Goal: Transaction & Acquisition: Purchase product/service

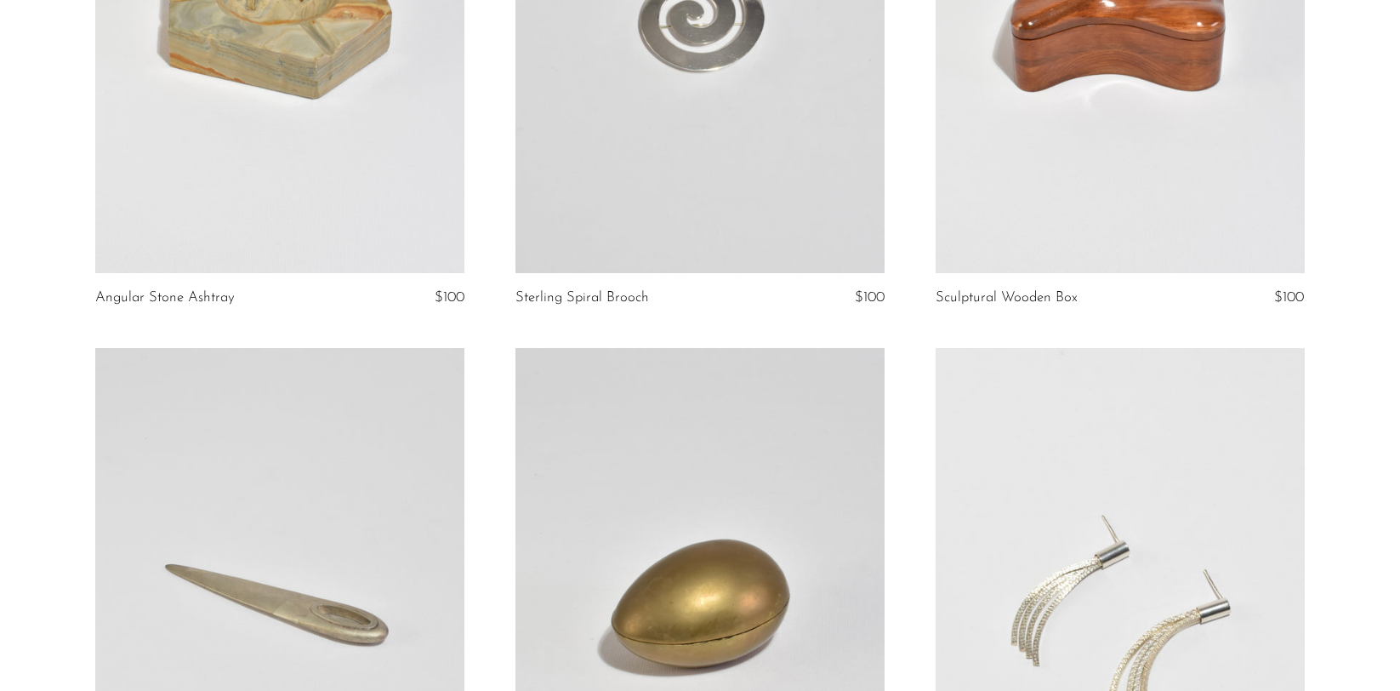
scroll to position [984, 0]
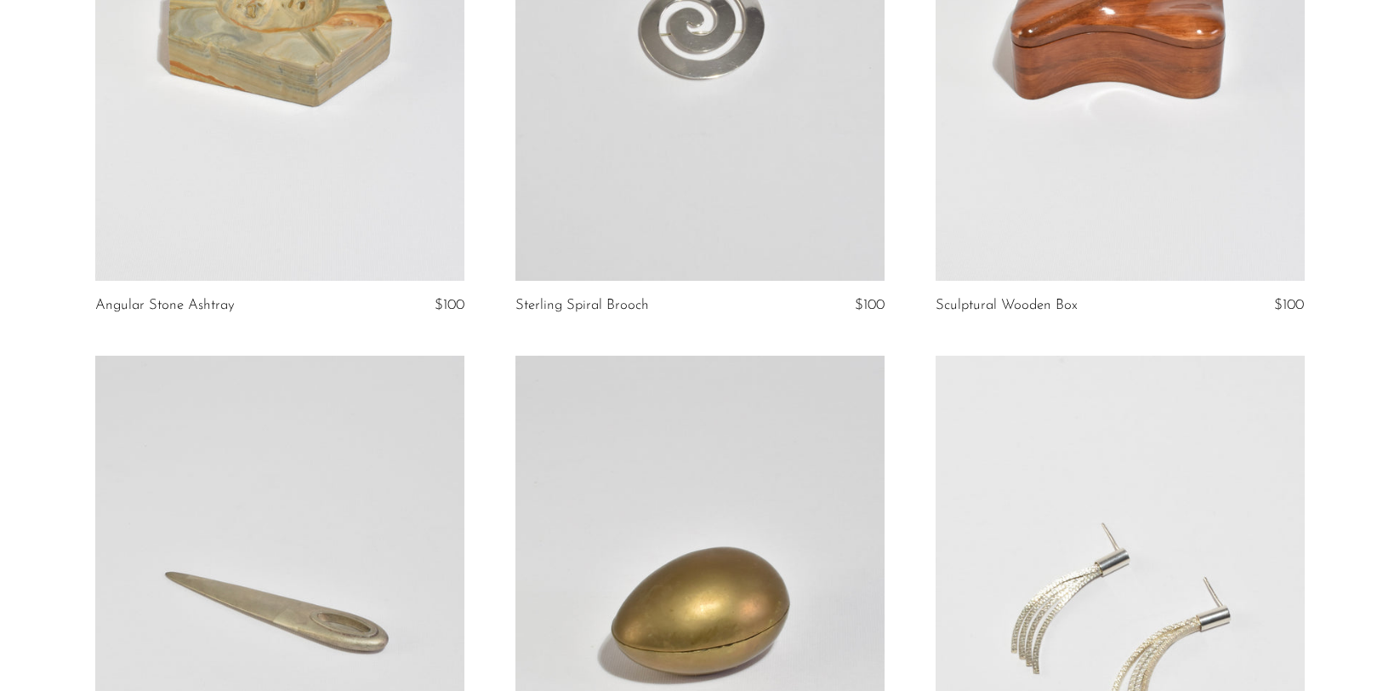
click at [275, 84] on link at bounding box center [279, 22] width 369 height 516
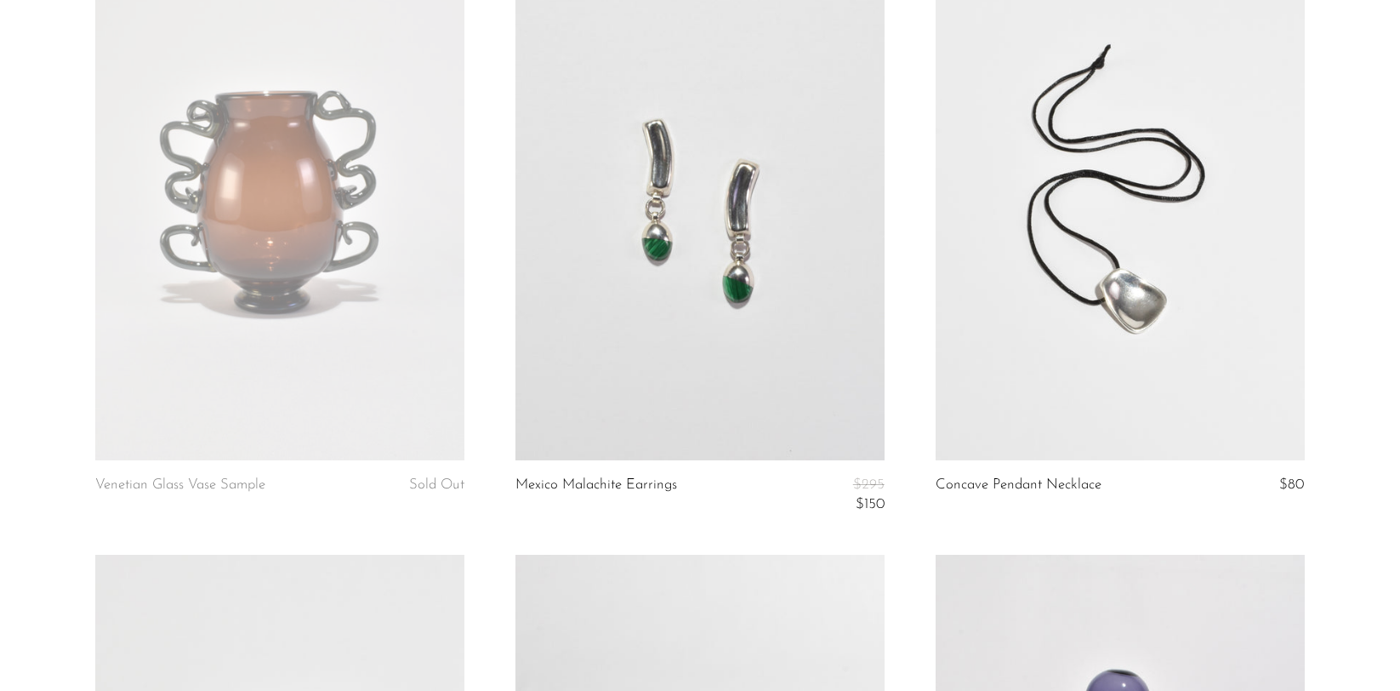
scroll to position [2651, 0]
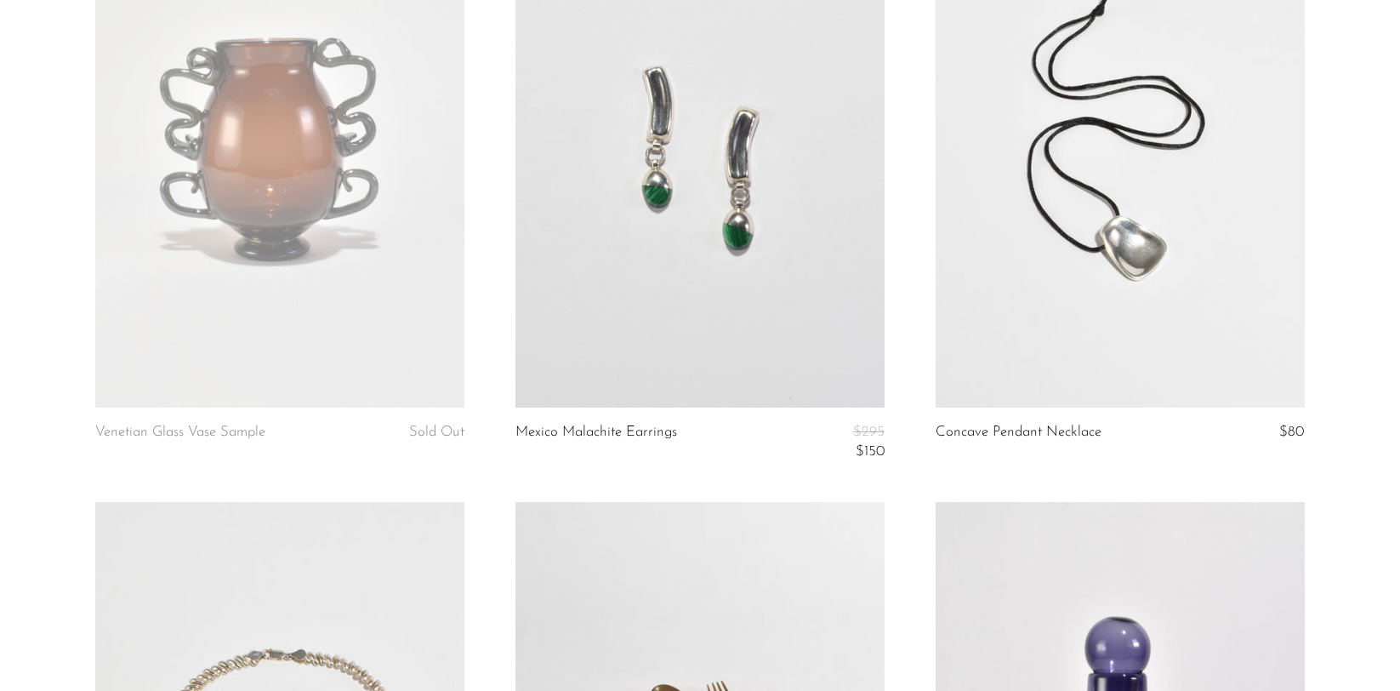
click at [1126, 236] on link at bounding box center [1119, 149] width 369 height 516
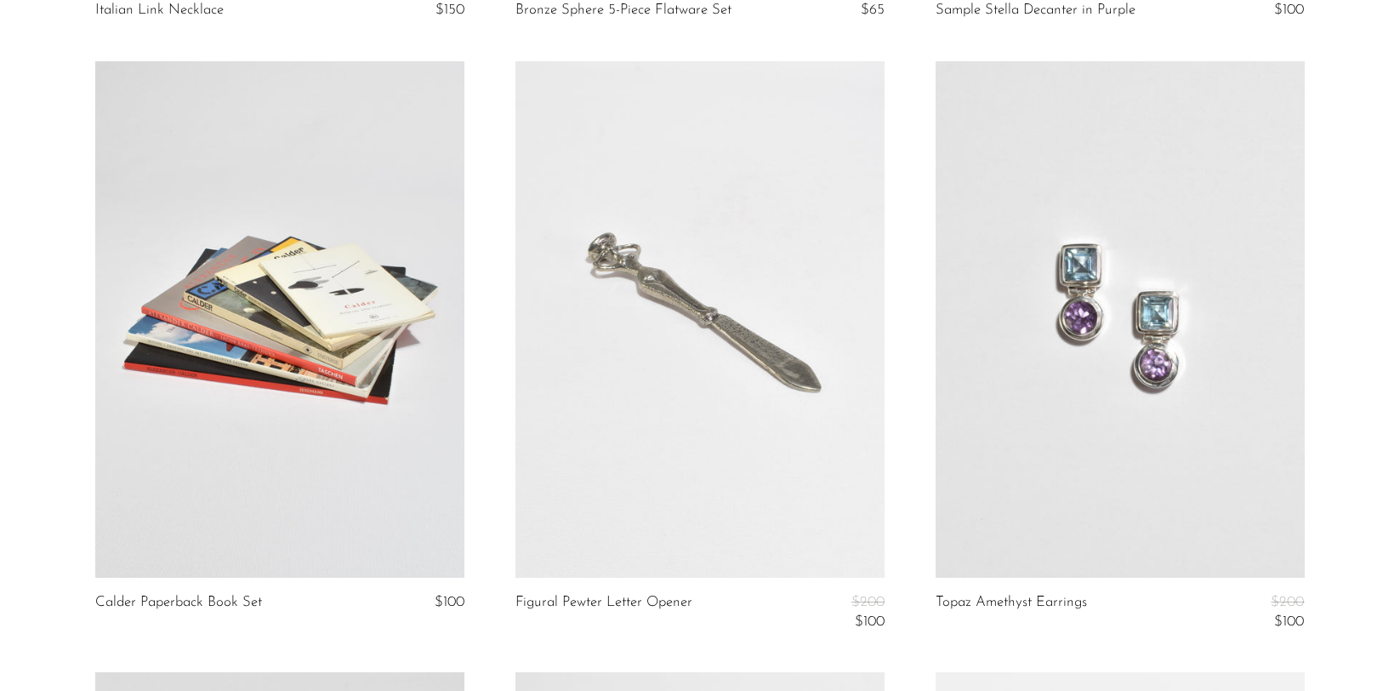
scroll to position [3686, 0]
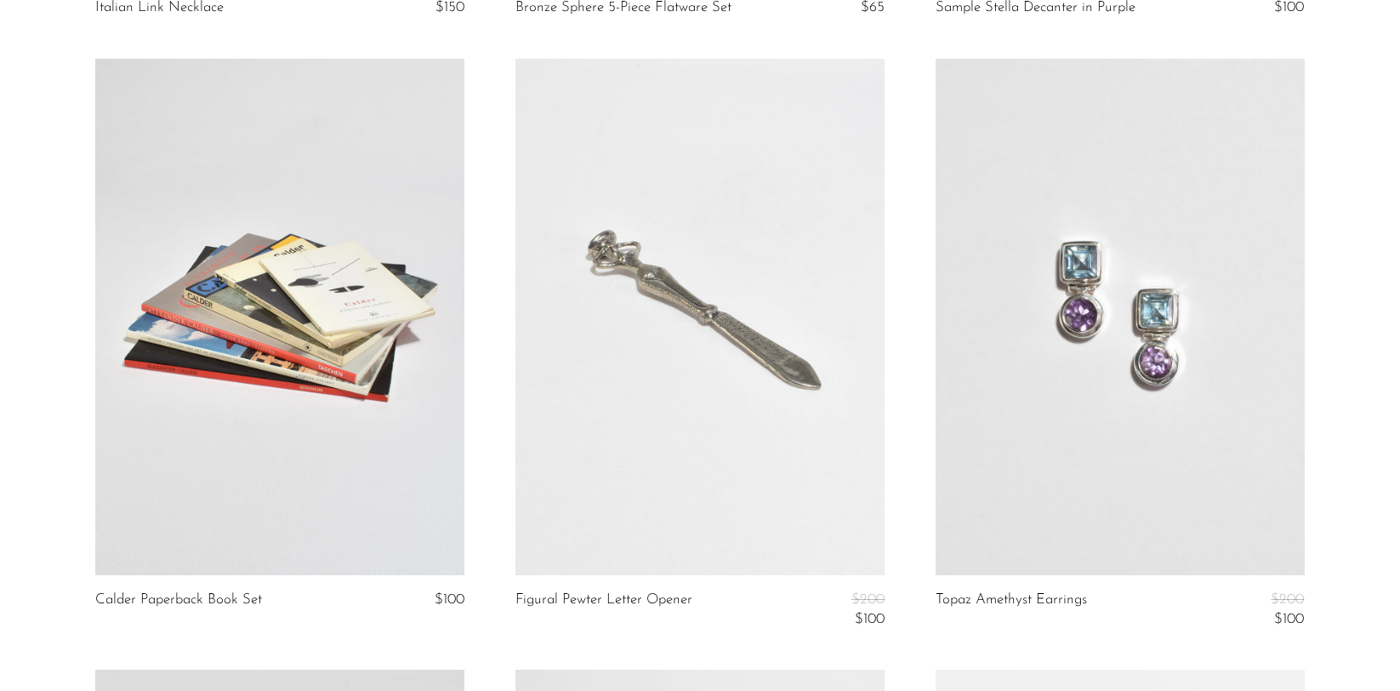
click at [329, 369] on link at bounding box center [279, 317] width 369 height 516
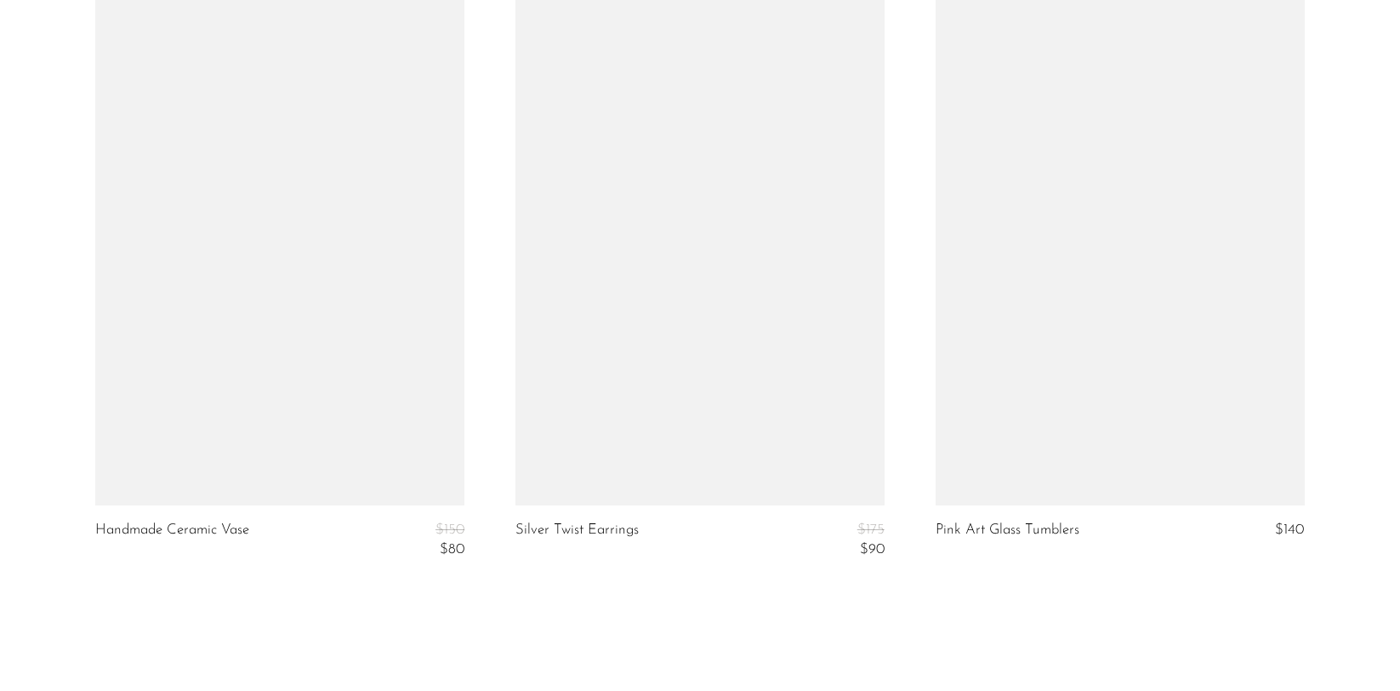
scroll to position [6794, 0]
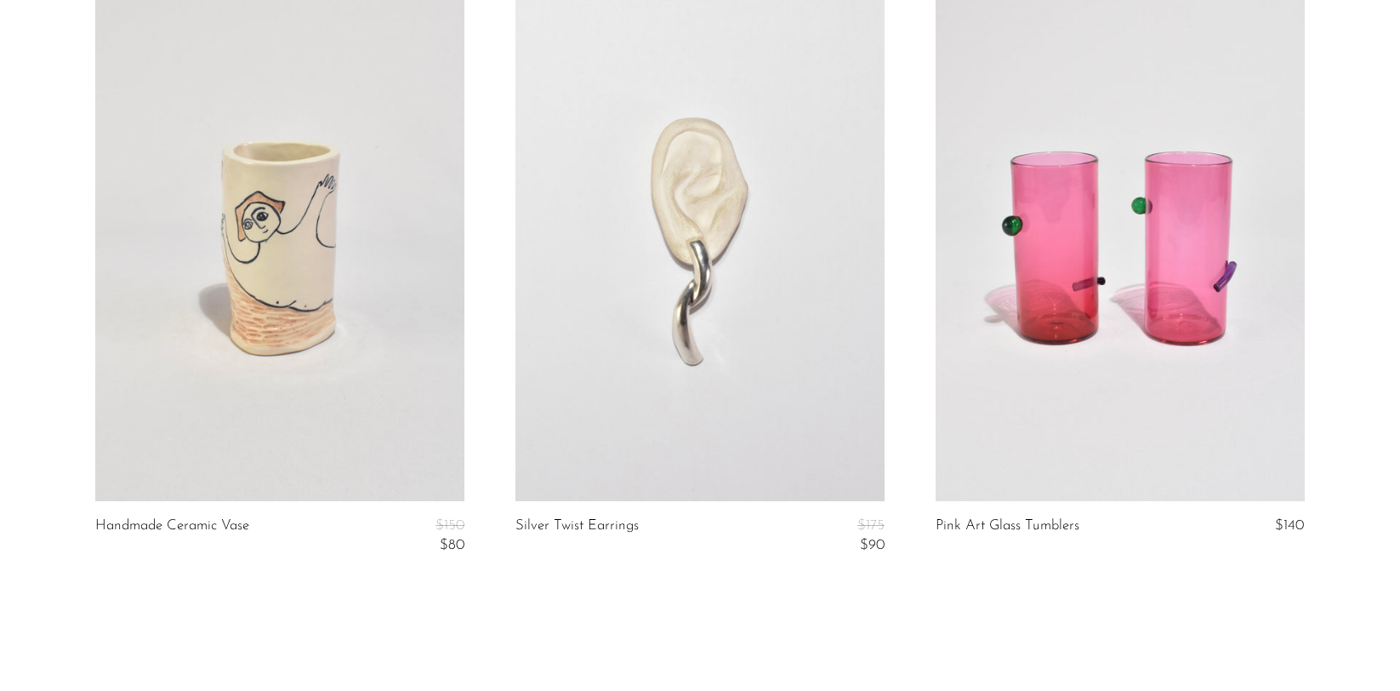
click at [597, 392] on link at bounding box center [699, 243] width 369 height 516
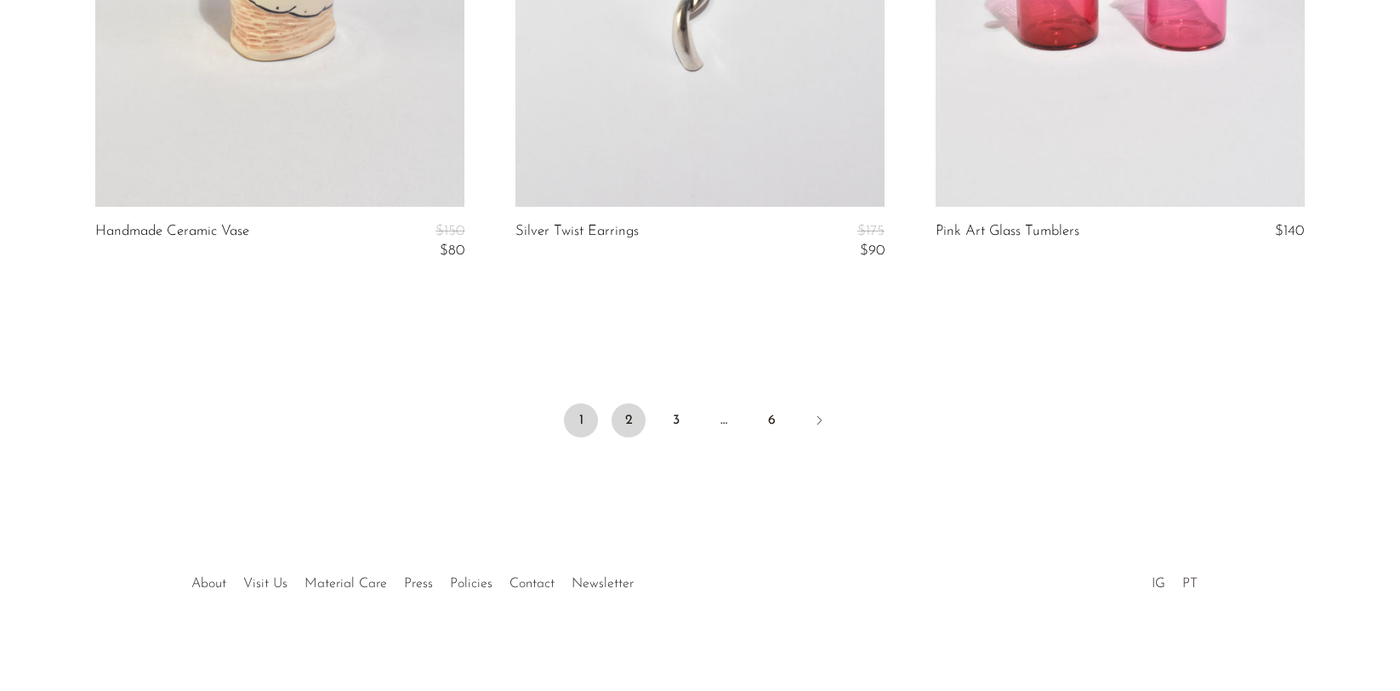
scroll to position [7088, 0]
click at [627, 416] on link "2" at bounding box center [628, 421] width 34 height 34
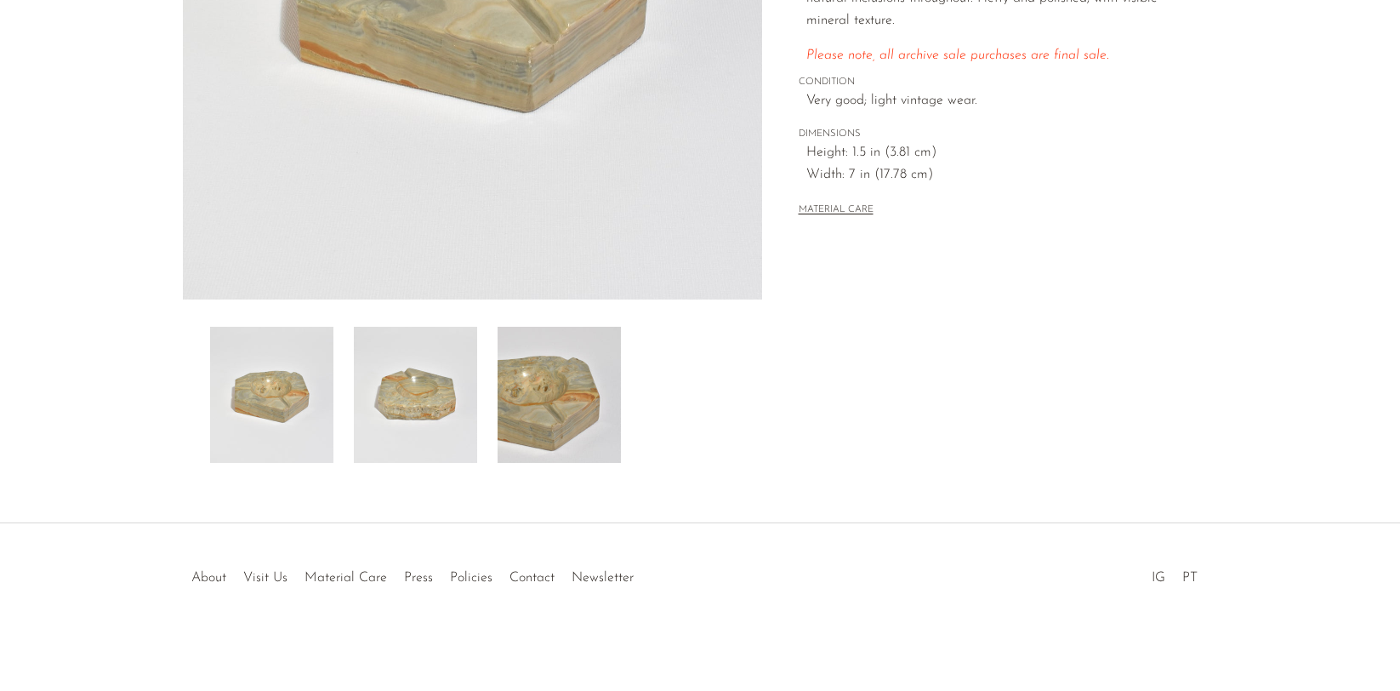
scroll to position [417, 0]
click at [421, 437] on img at bounding box center [415, 395] width 123 height 136
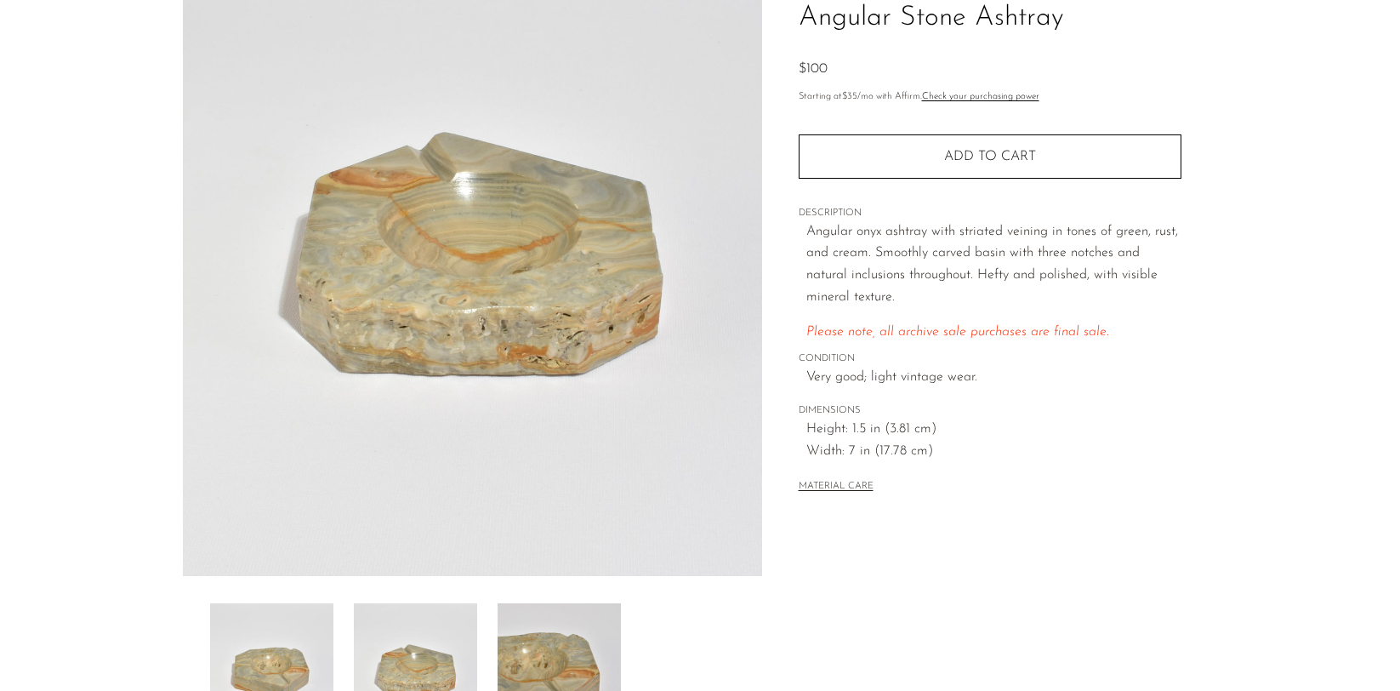
scroll to position [102, 0]
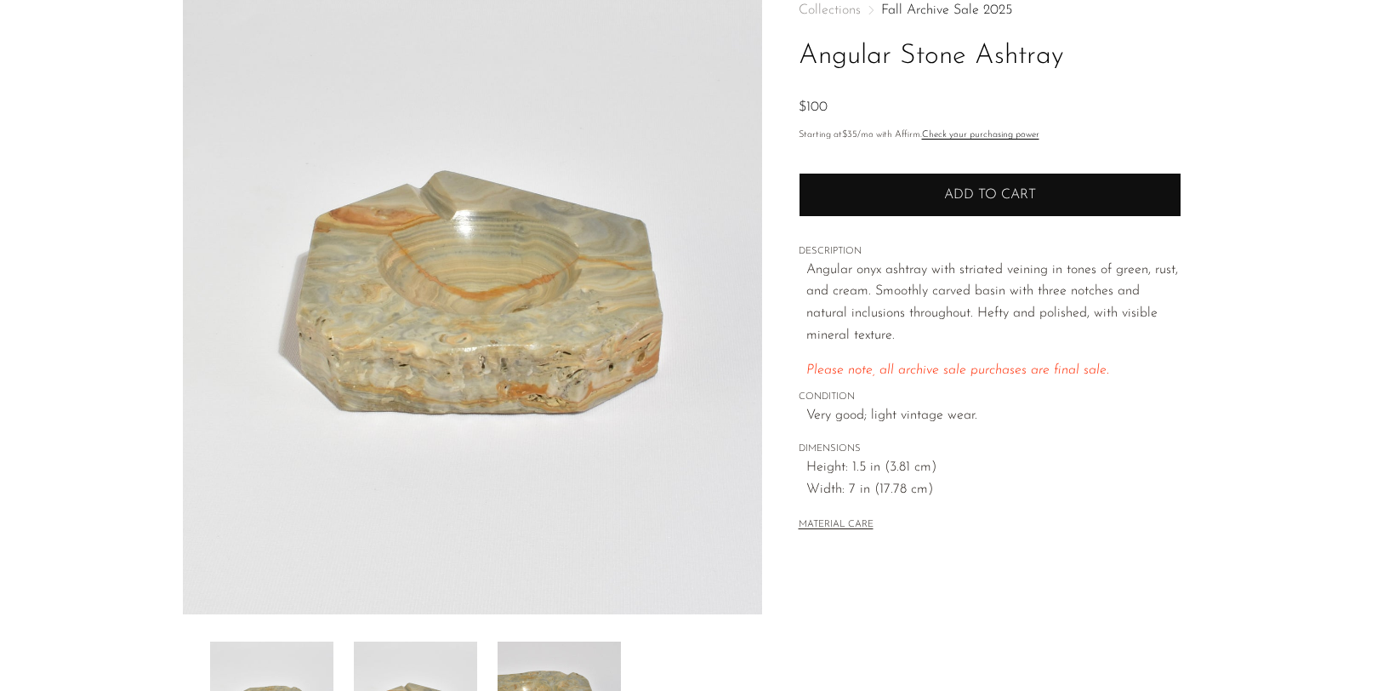
click at [961, 185] on button "Add to cart" at bounding box center [990, 195] width 383 height 44
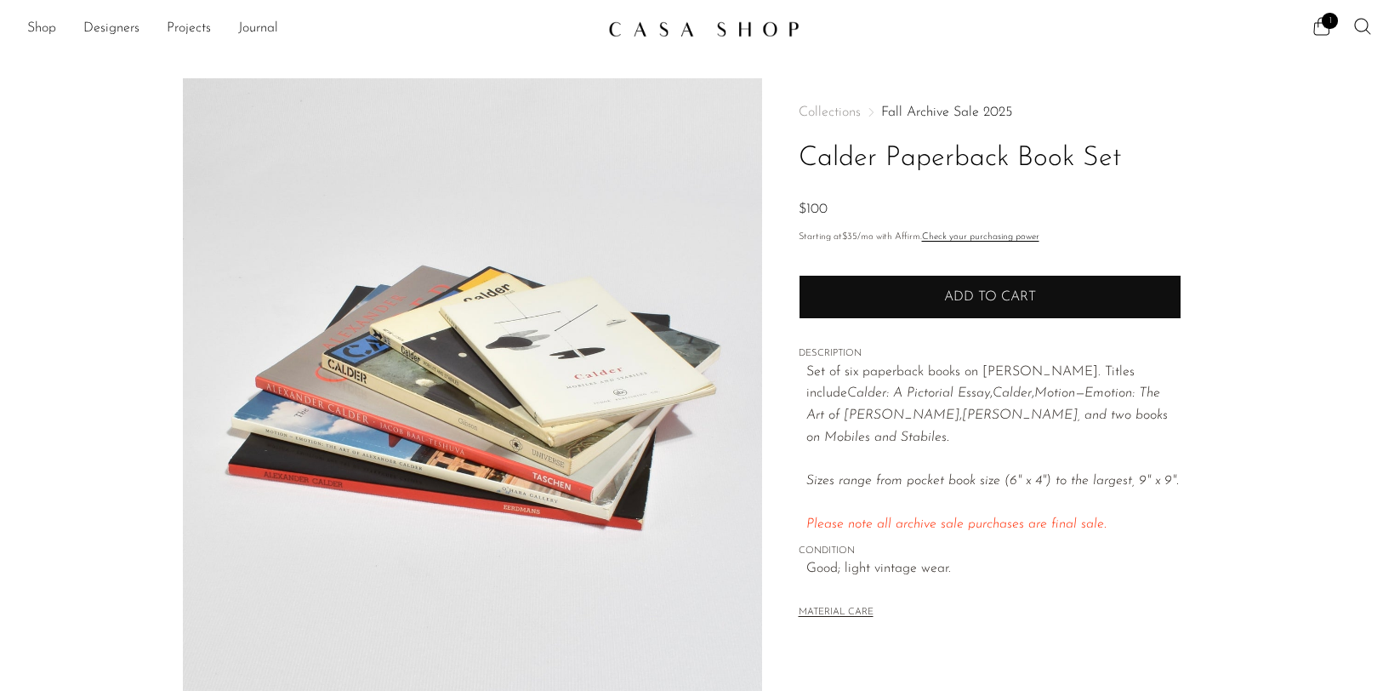
click at [906, 298] on button "Add to cart" at bounding box center [990, 297] width 383 height 44
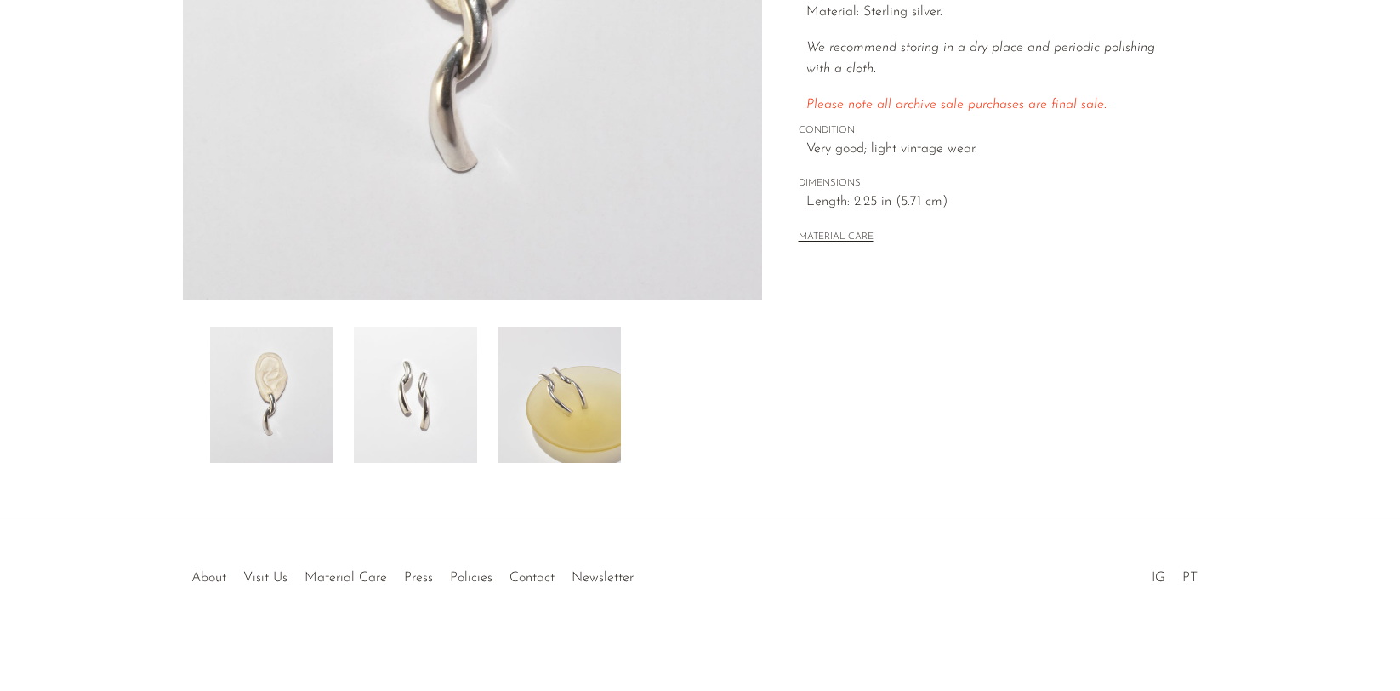
scroll to position [417, 0]
click at [411, 397] on img at bounding box center [415, 395] width 123 height 136
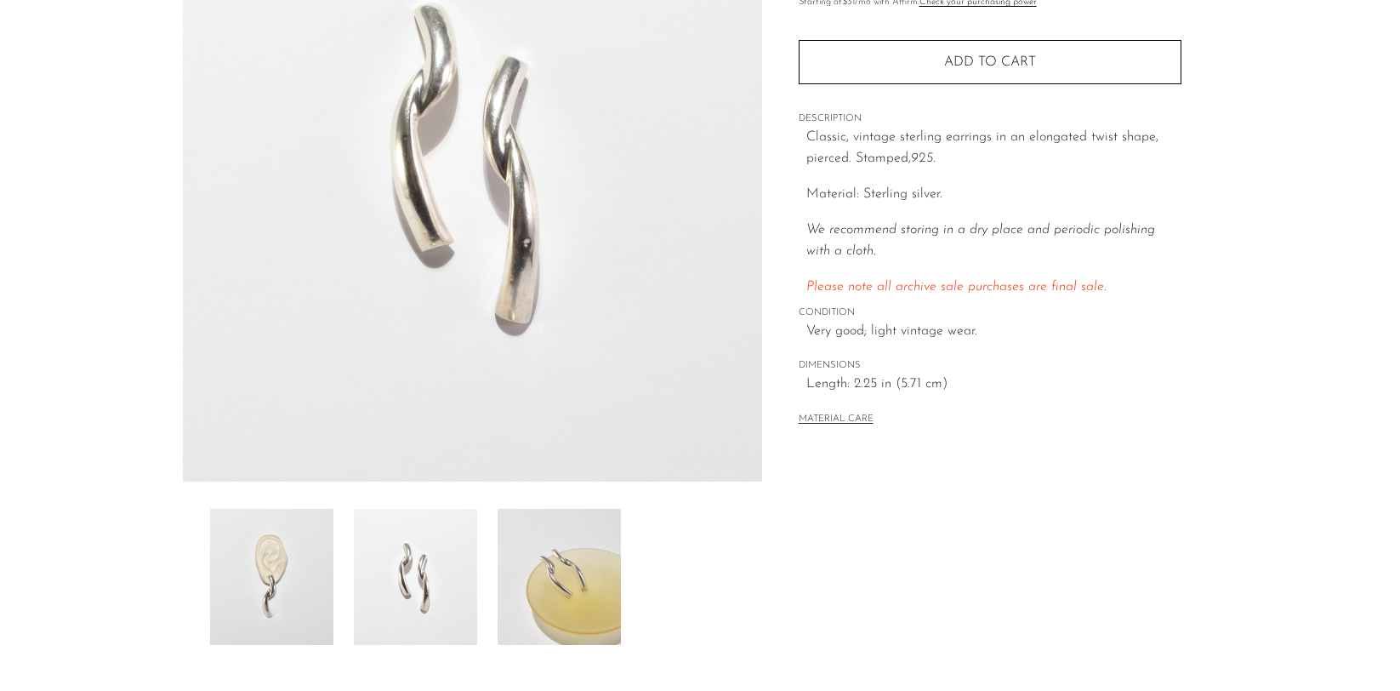
scroll to position [130, 0]
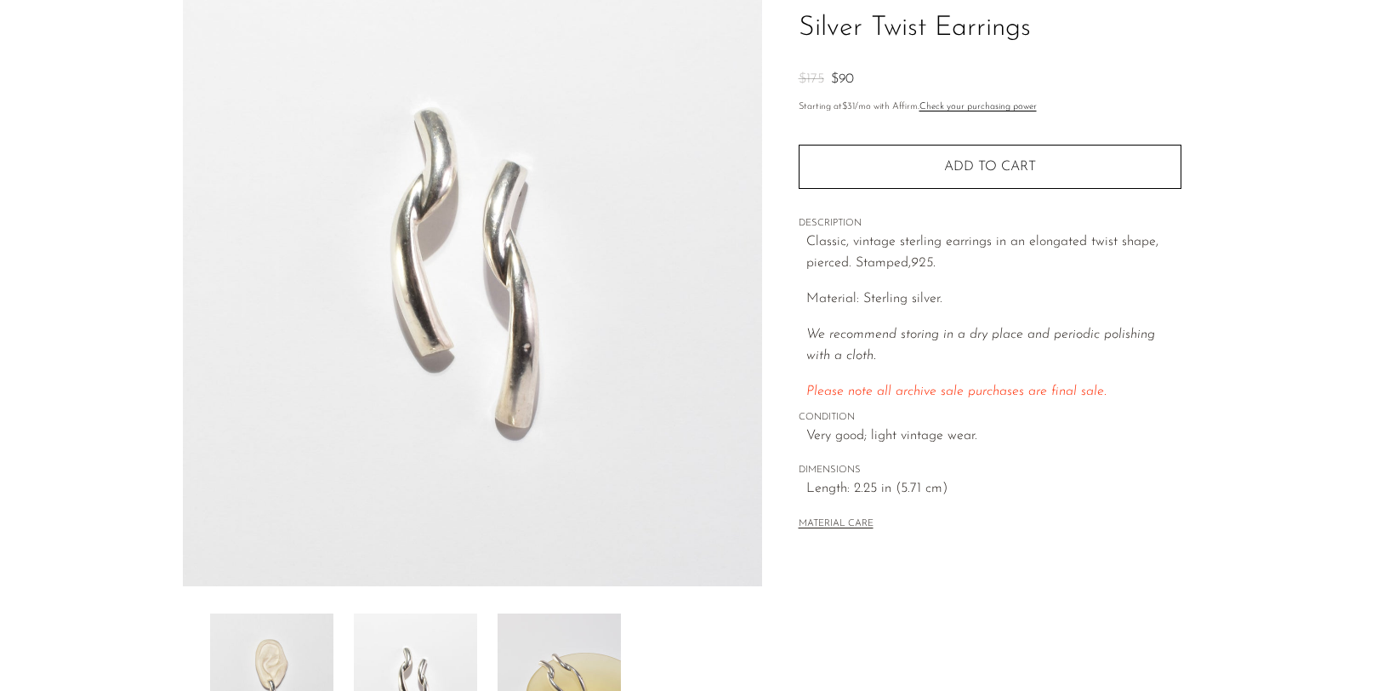
click at [284, 677] on img at bounding box center [271, 681] width 123 height 136
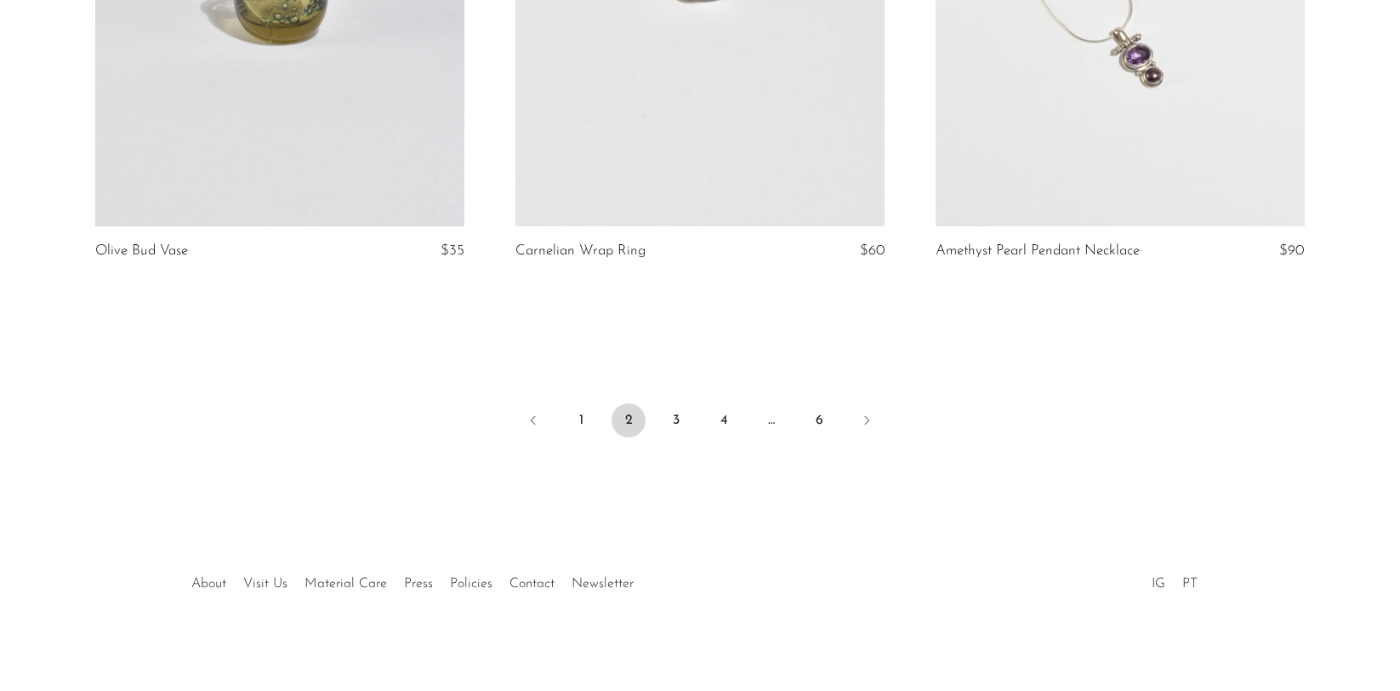
scroll to position [7088, 0]
click at [679, 419] on link "3" at bounding box center [676, 421] width 34 height 34
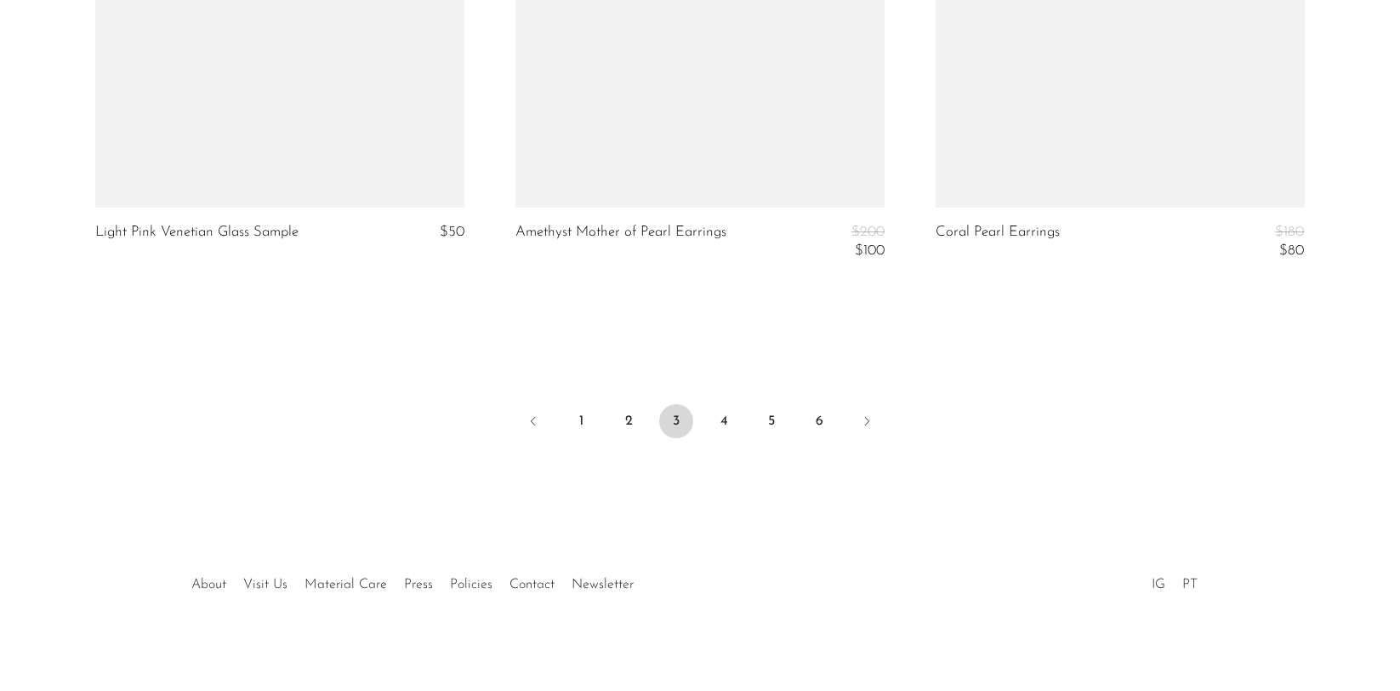
scroll to position [7106, 0]
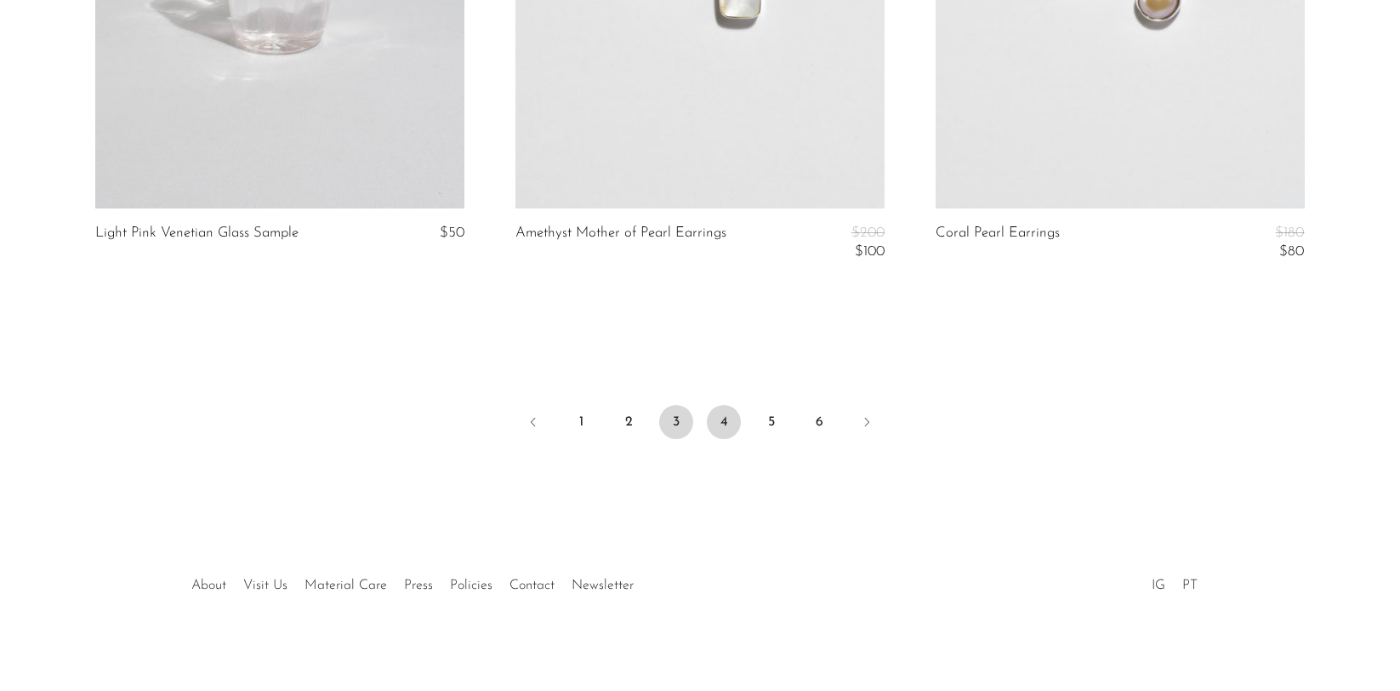
click at [722, 414] on link "4" at bounding box center [724, 422] width 34 height 34
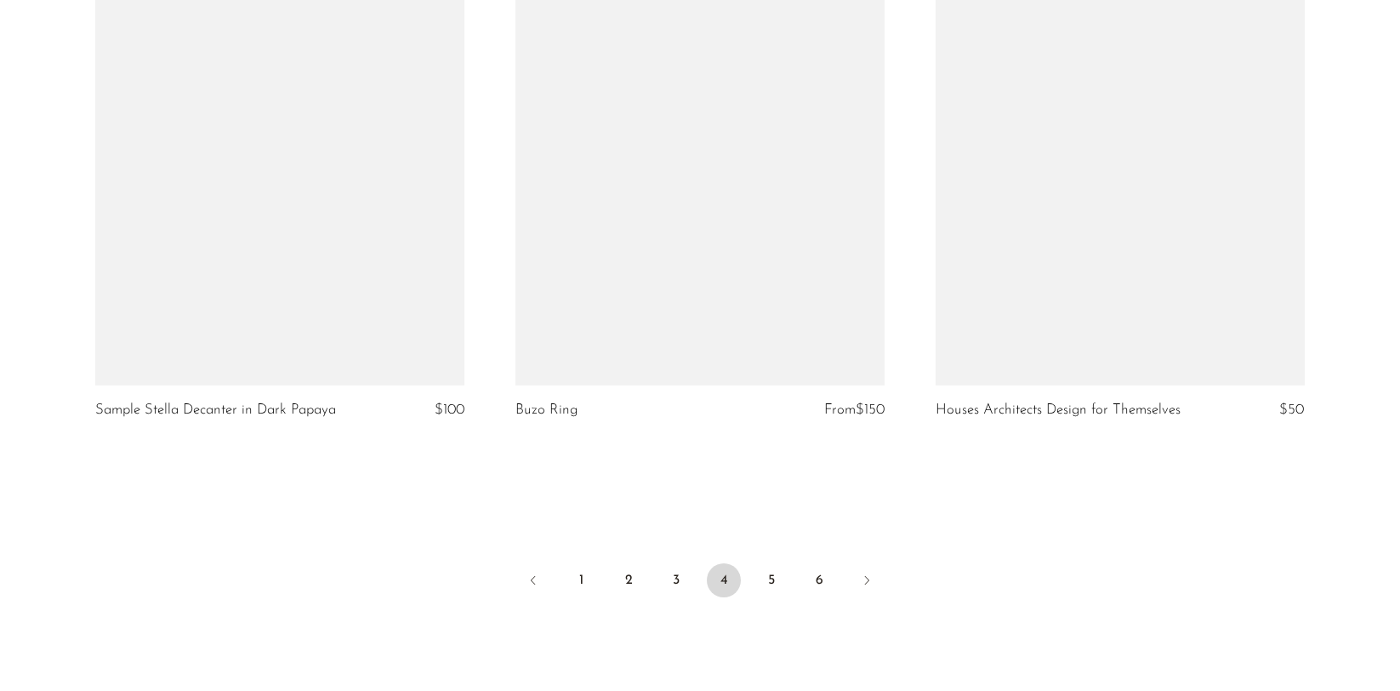
scroll to position [6986, 0]
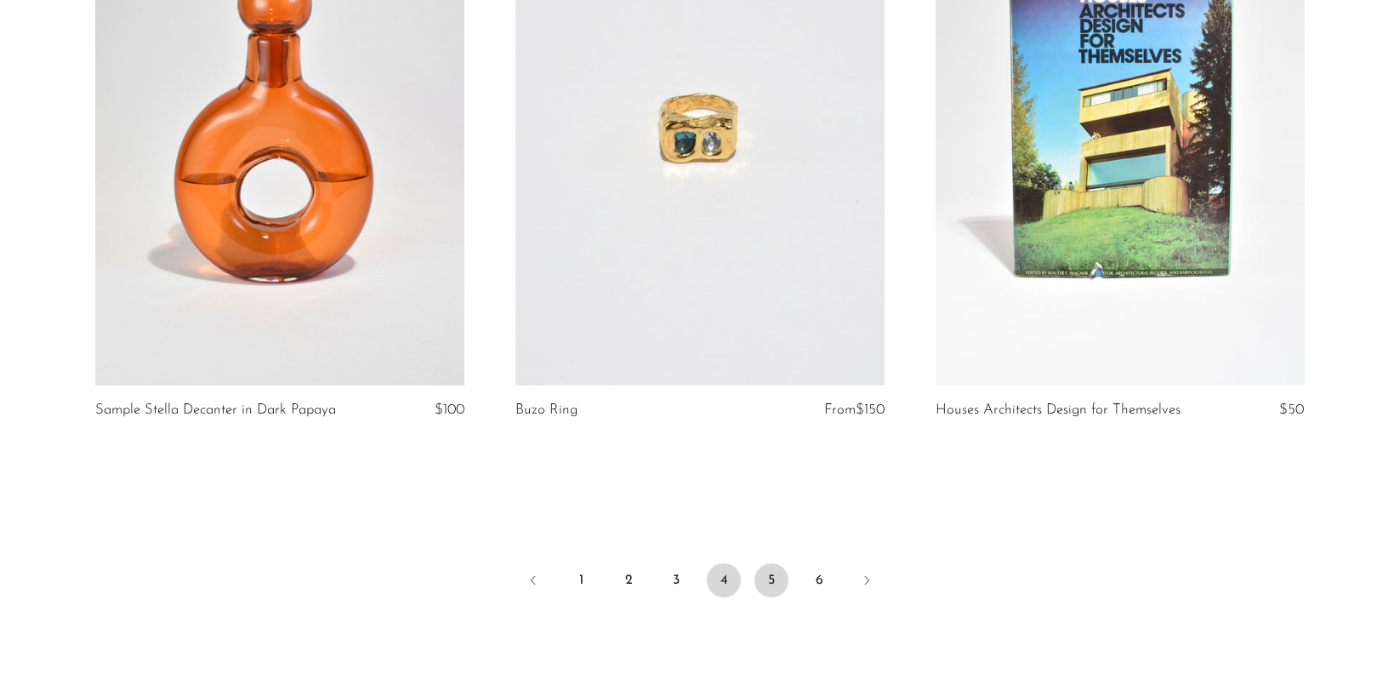
click at [763, 577] on link "5" at bounding box center [771, 580] width 34 height 34
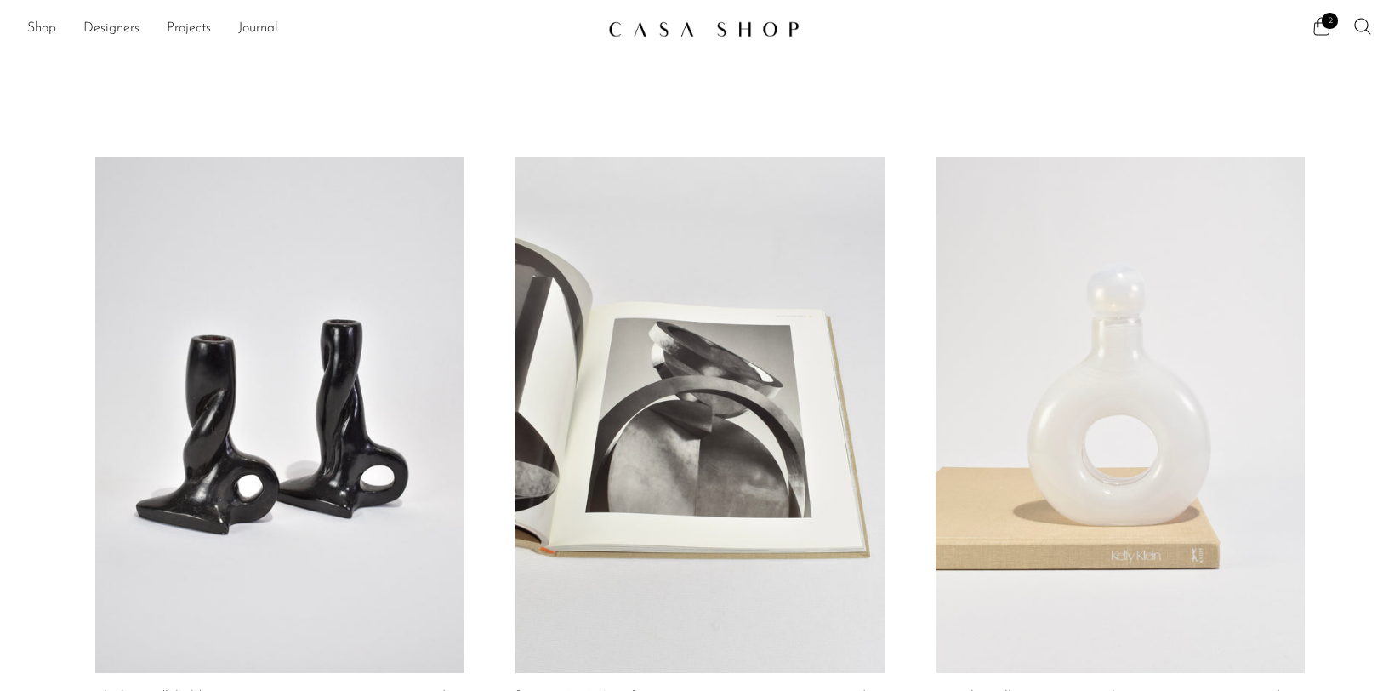
click at [1322, 30] on icon at bounding box center [1321, 26] width 20 height 20
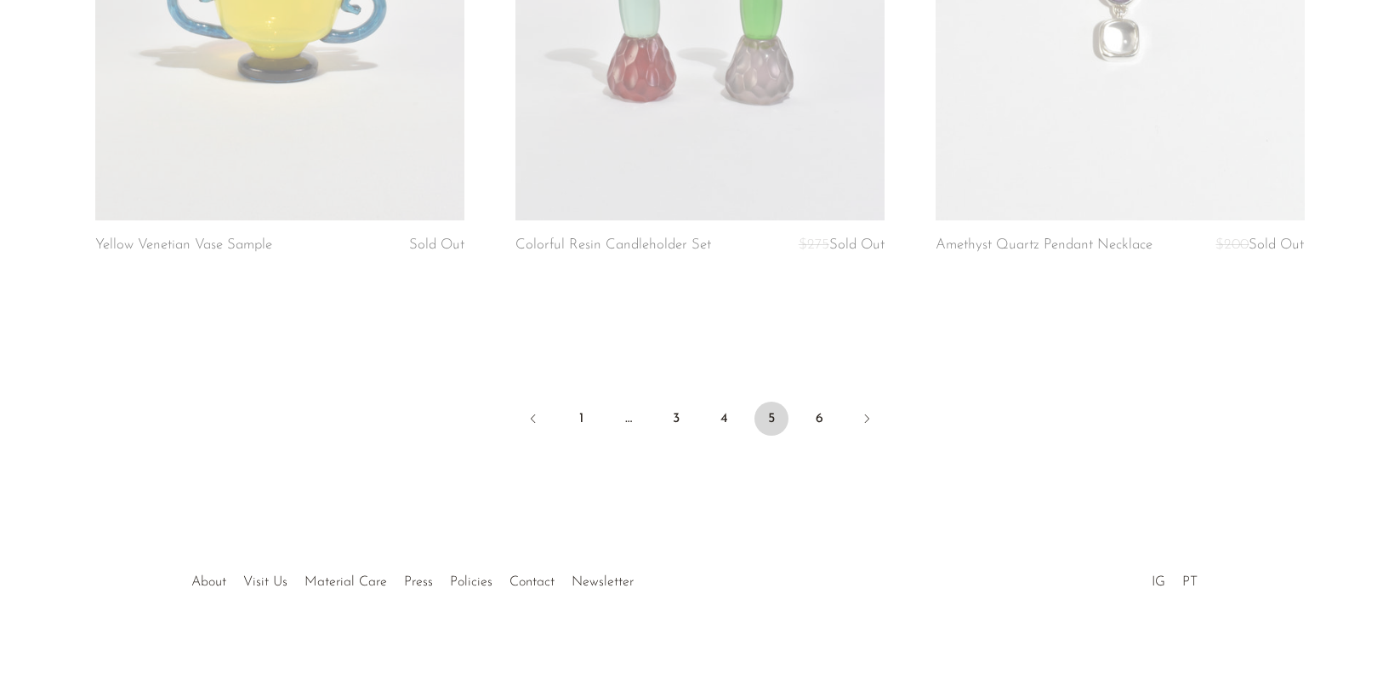
scroll to position [7014, 0]
click at [577, 414] on link "1" at bounding box center [581, 419] width 34 height 34
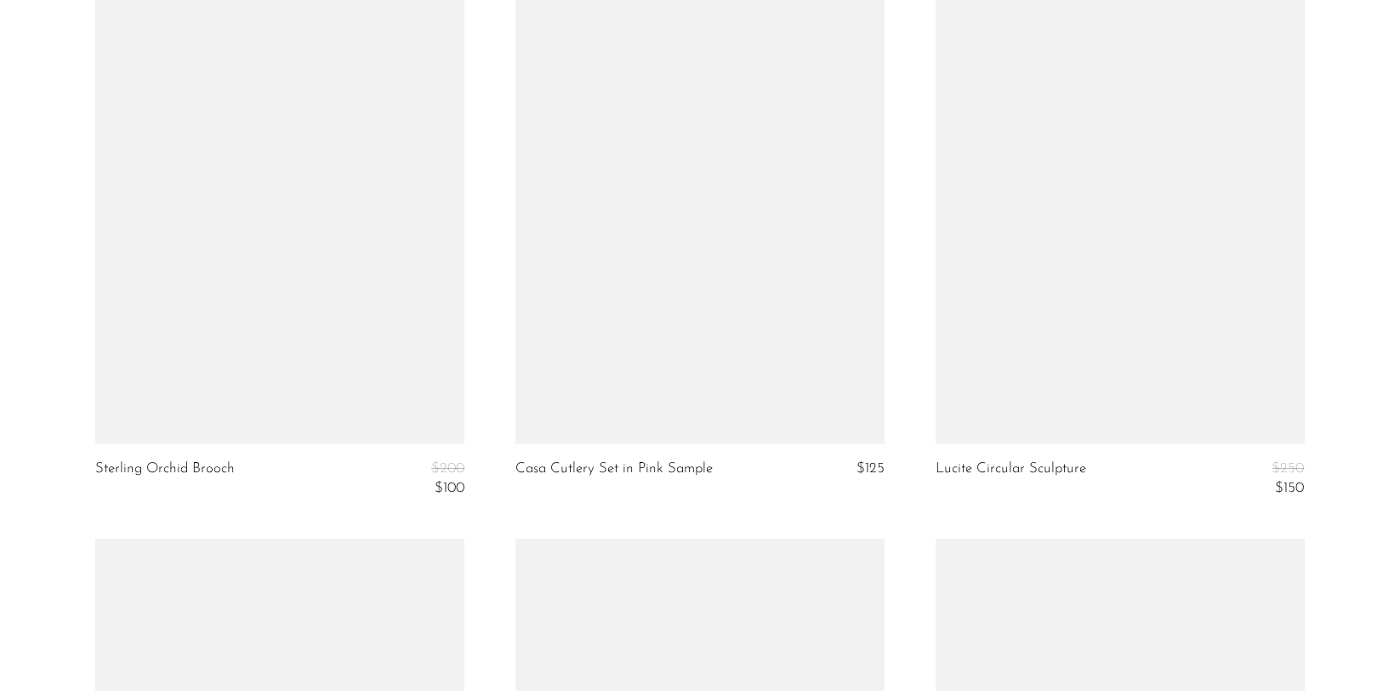
scroll to position [6245, 0]
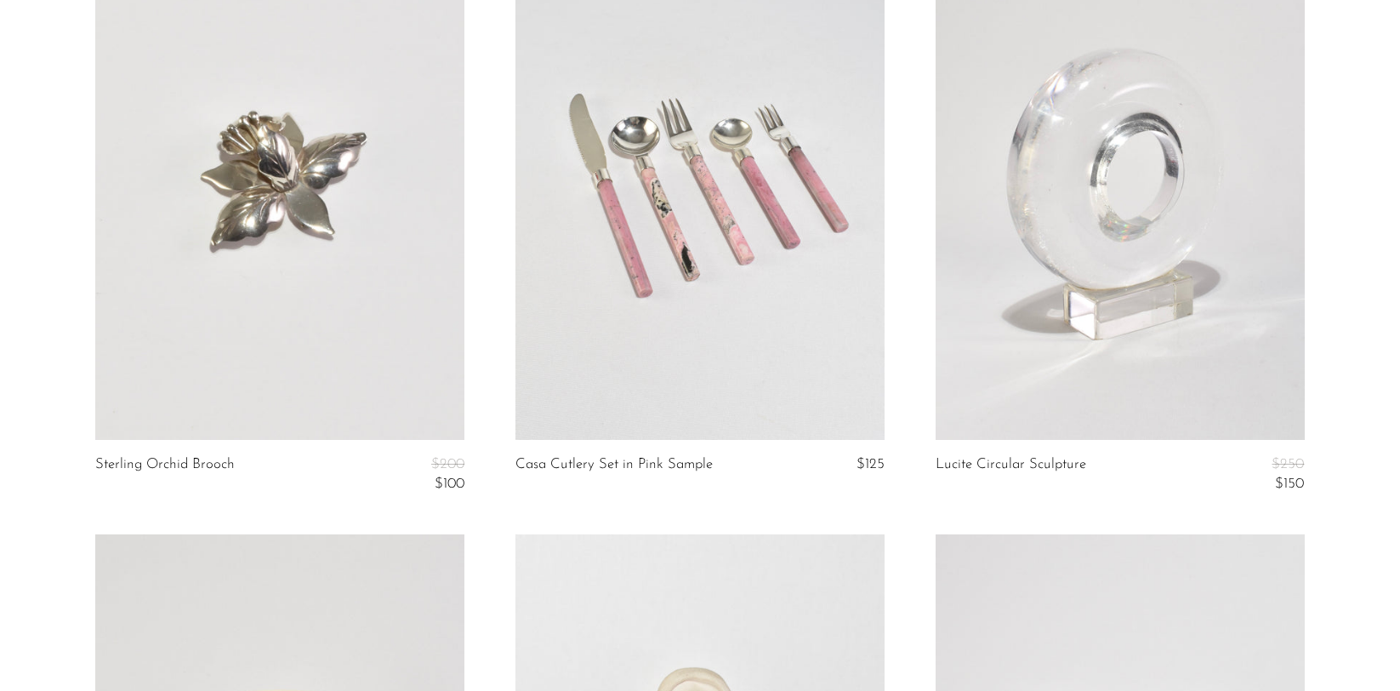
click at [685, 193] on link at bounding box center [699, 181] width 369 height 516
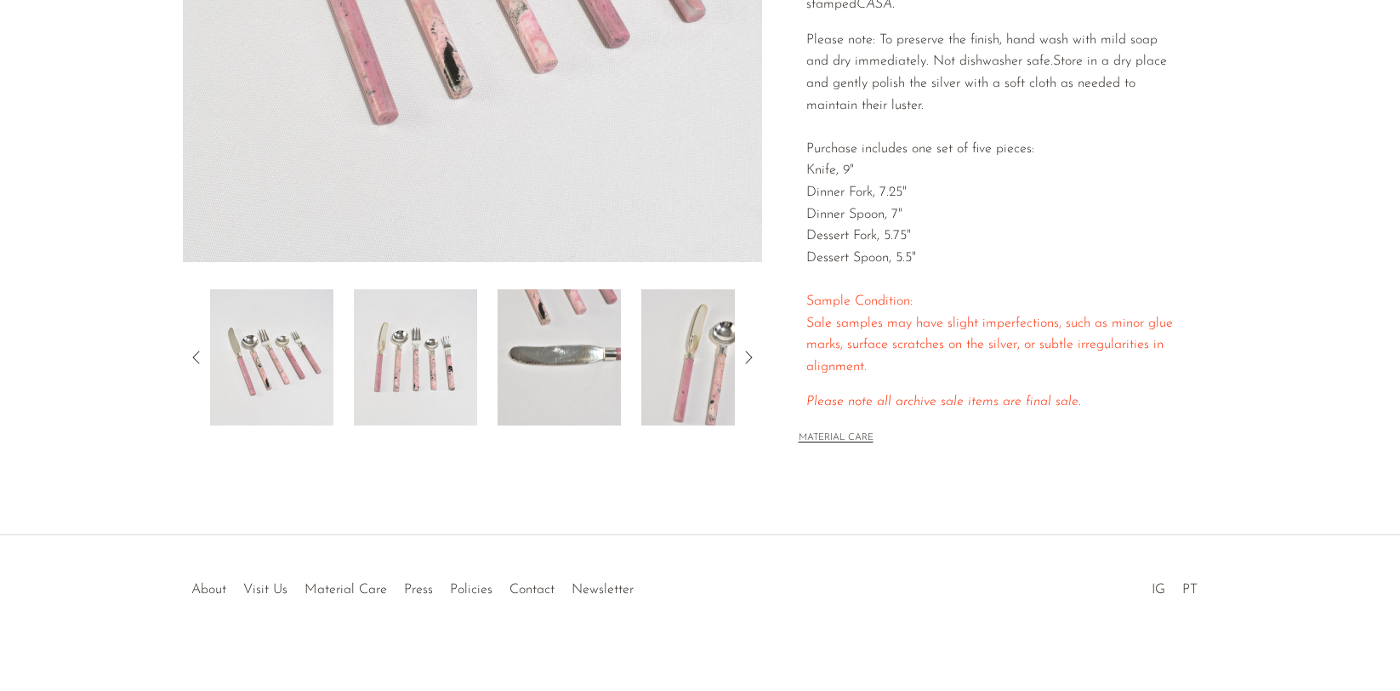
scroll to position [453, 0]
click at [568, 382] on img at bounding box center [559, 358] width 123 height 136
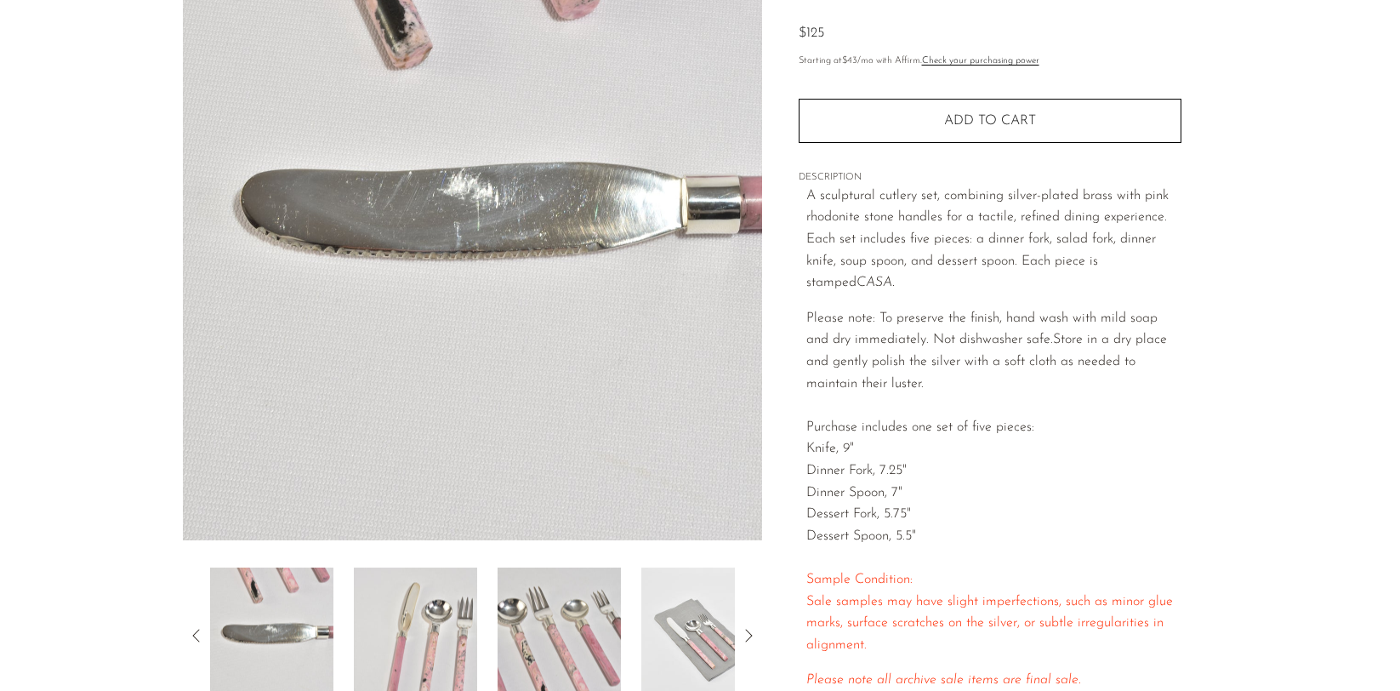
scroll to position [330, 0]
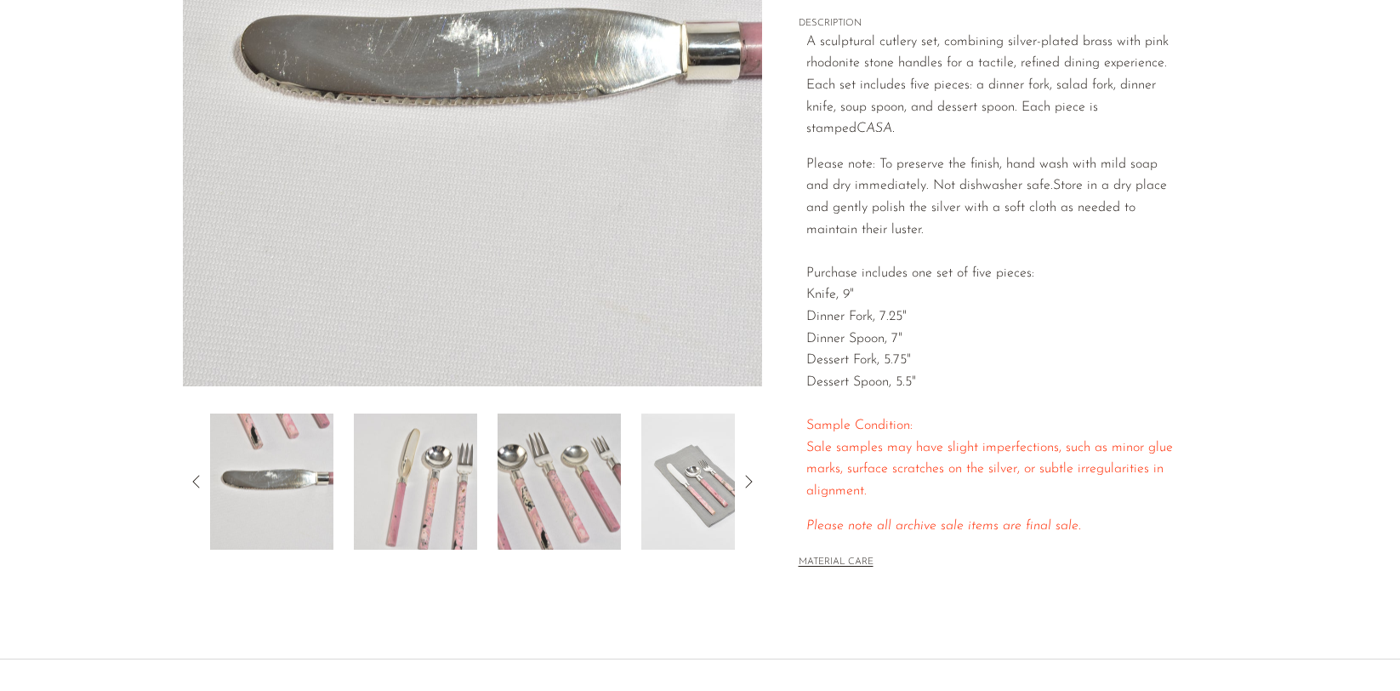
click at [749, 477] on icon at bounding box center [748, 481] width 20 height 20
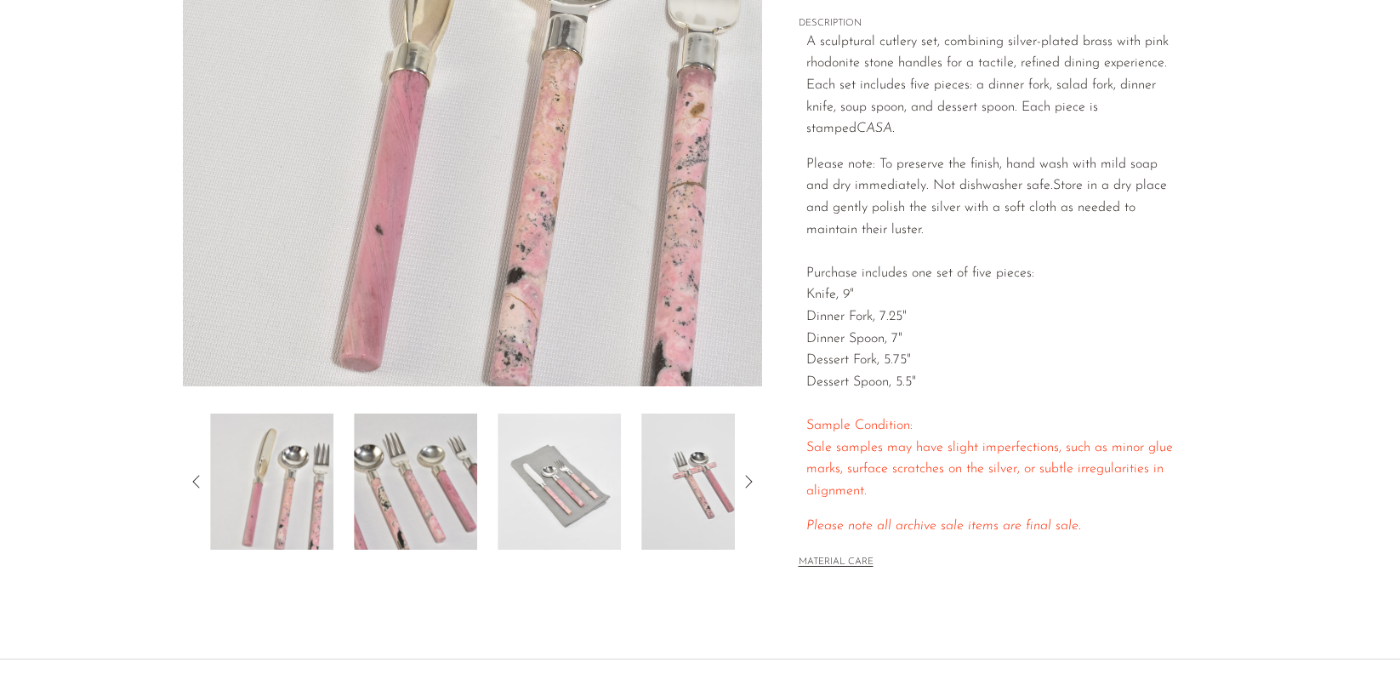
click at [691, 489] on img at bounding box center [702, 481] width 123 height 136
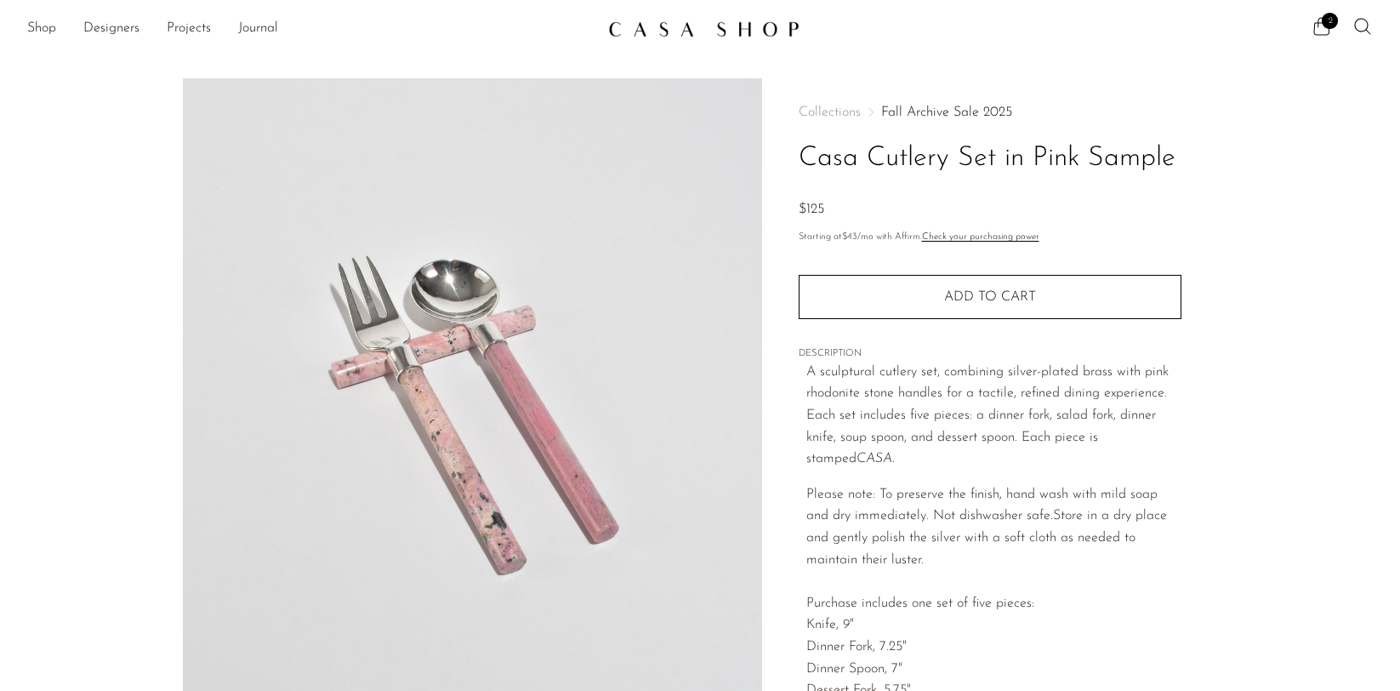
scroll to position [0, 0]
click at [43, 30] on link "Shop" at bounding box center [41, 29] width 29 height 22
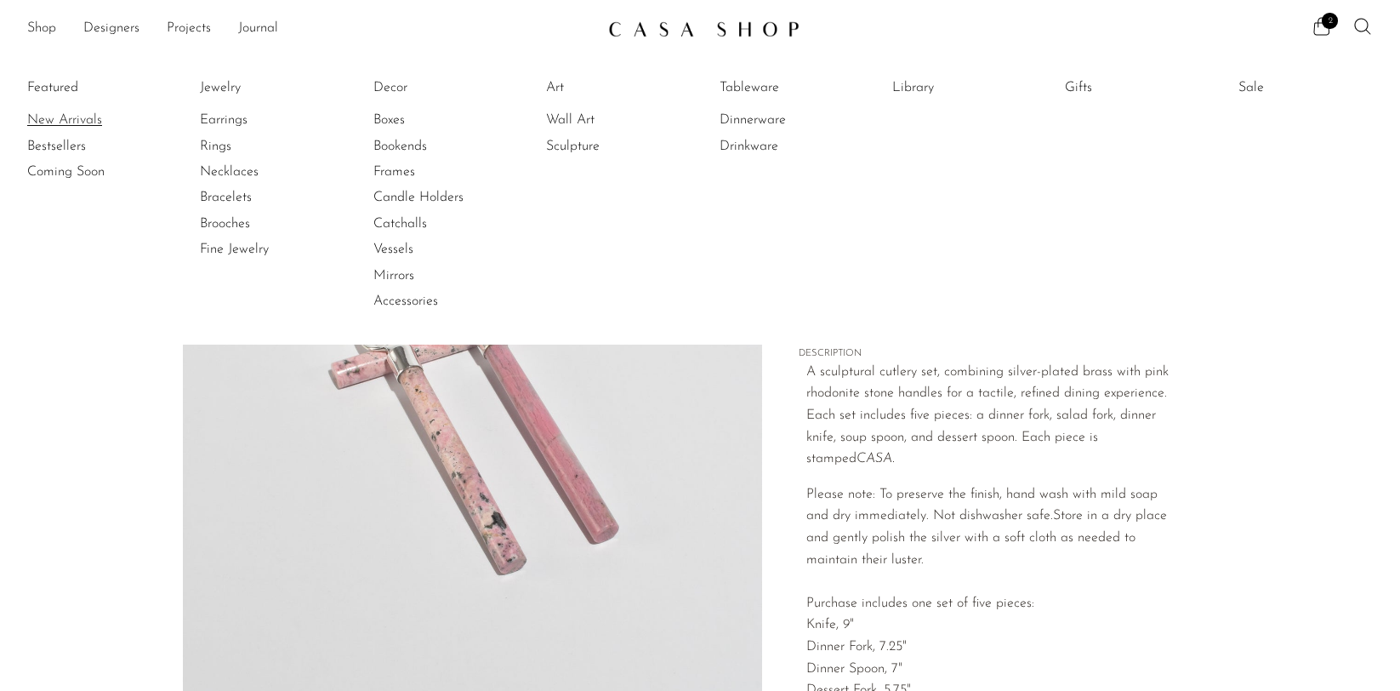
click at [52, 114] on link "New Arrivals" at bounding box center [91, 120] width 128 height 19
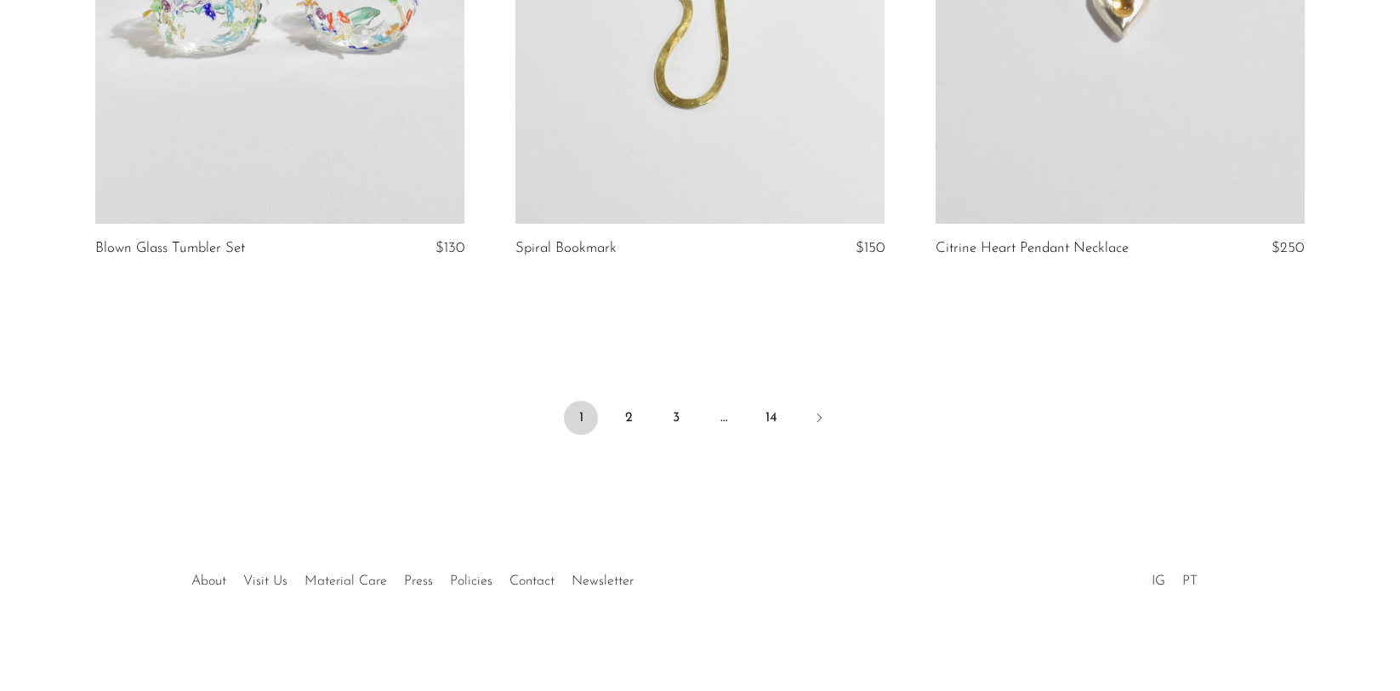
scroll to position [6972, 0]
click at [626, 422] on link "2" at bounding box center [628, 418] width 34 height 34
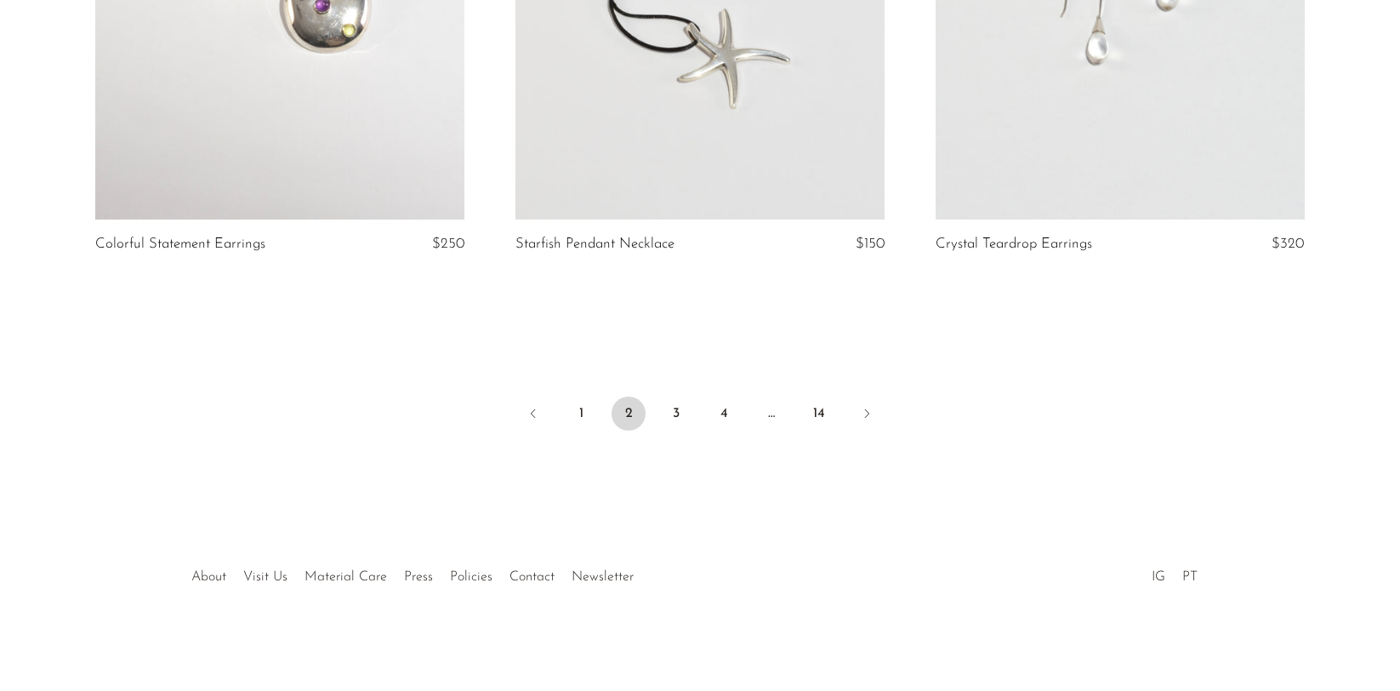
scroll to position [6972, 0]
click at [675, 415] on link "3" at bounding box center [676, 413] width 34 height 34
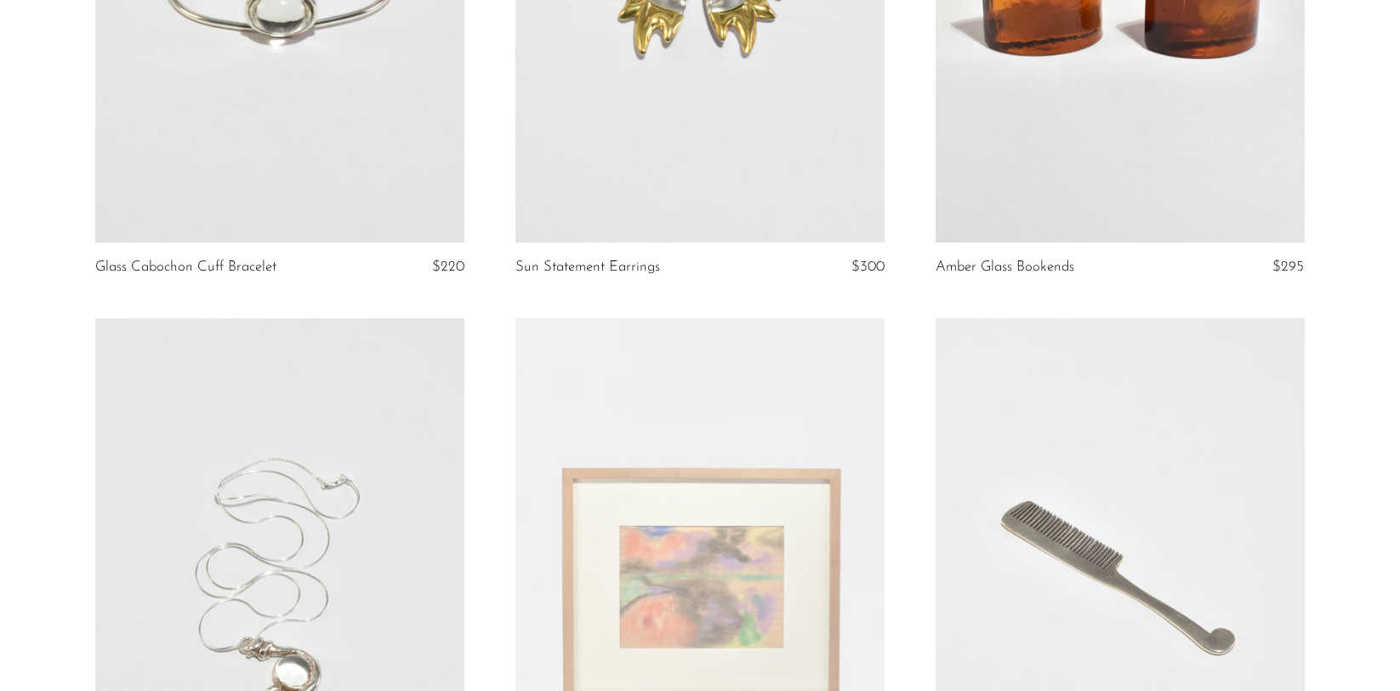
scroll to position [4262, 0]
